Goal: Ask a question

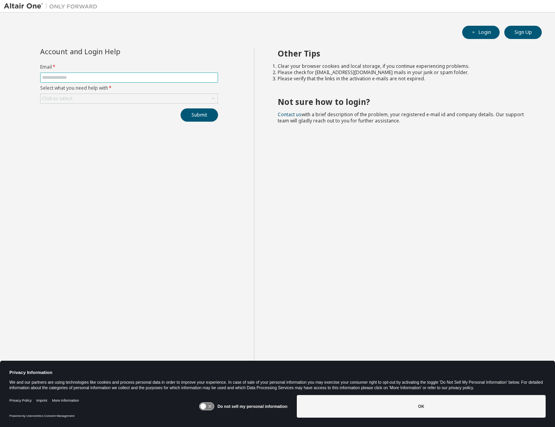
click at [129, 79] on input "text" at bounding box center [129, 78] width 174 height 6
type input "**********"
click at [120, 98] on div "Click to select" at bounding box center [129, 98] width 177 height 9
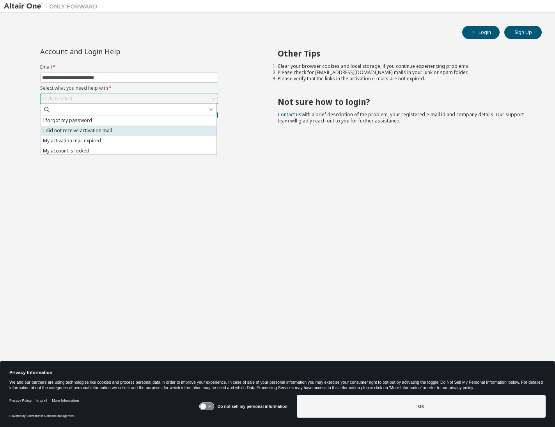
click at [114, 128] on li "I did not receive activation mail" at bounding box center [129, 131] width 176 height 10
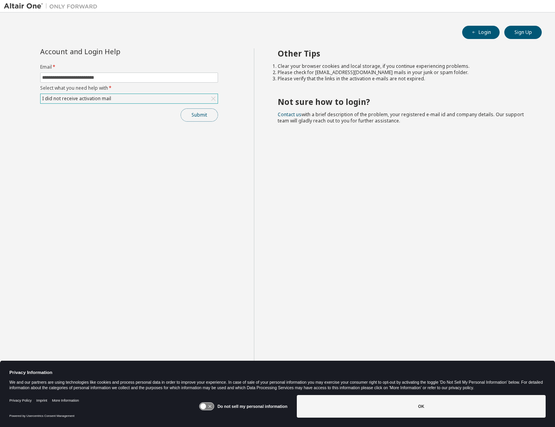
click at [196, 116] on button "Submit" at bounding box center [199, 114] width 37 height 13
click at [191, 117] on button "Submit" at bounding box center [199, 114] width 37 height 13
click at [436, 196] on div "Other Tips Clear your browser cookies and local storage, if you continue experi…" at bounding box center [402, 219] width 297 height 343
